Goal: Check status: Check status

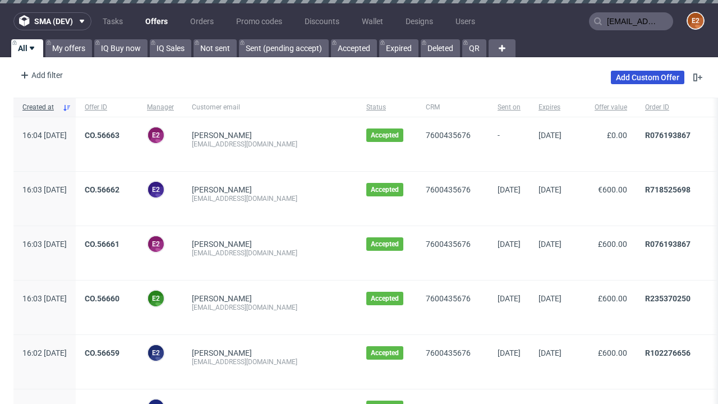
type input "[EMAIL_ADDRESS][DOMAIN_NAME]"
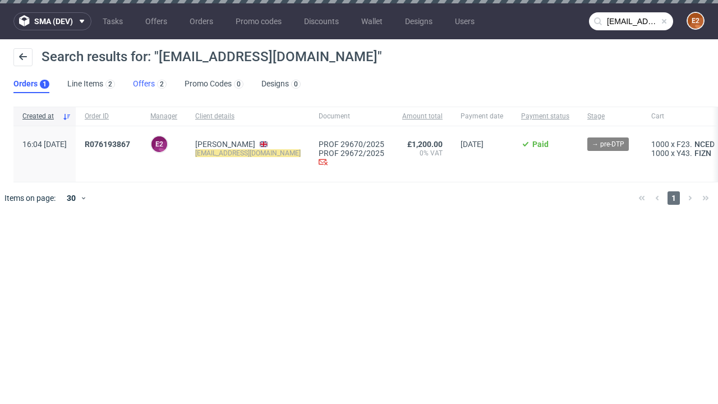
click at [150, 84] on link "Offers 2" at bounding box center [150, 84] width 34 height 18
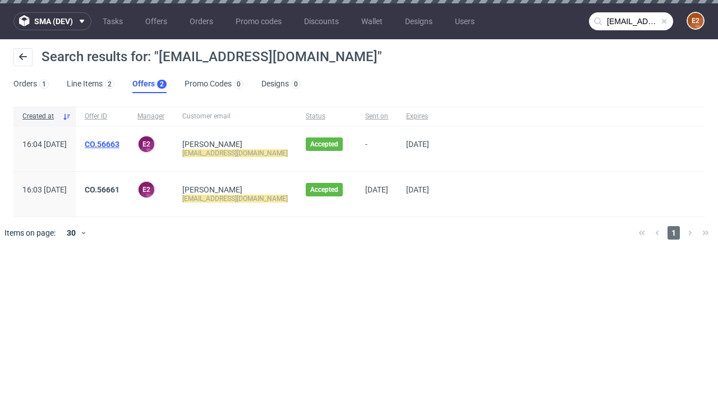
click at [119, 144] on link "CO.56663" at bounding box center [102, 144] width 35 height 9
